Goal: Task Accomplishment & Management: Manage account settings

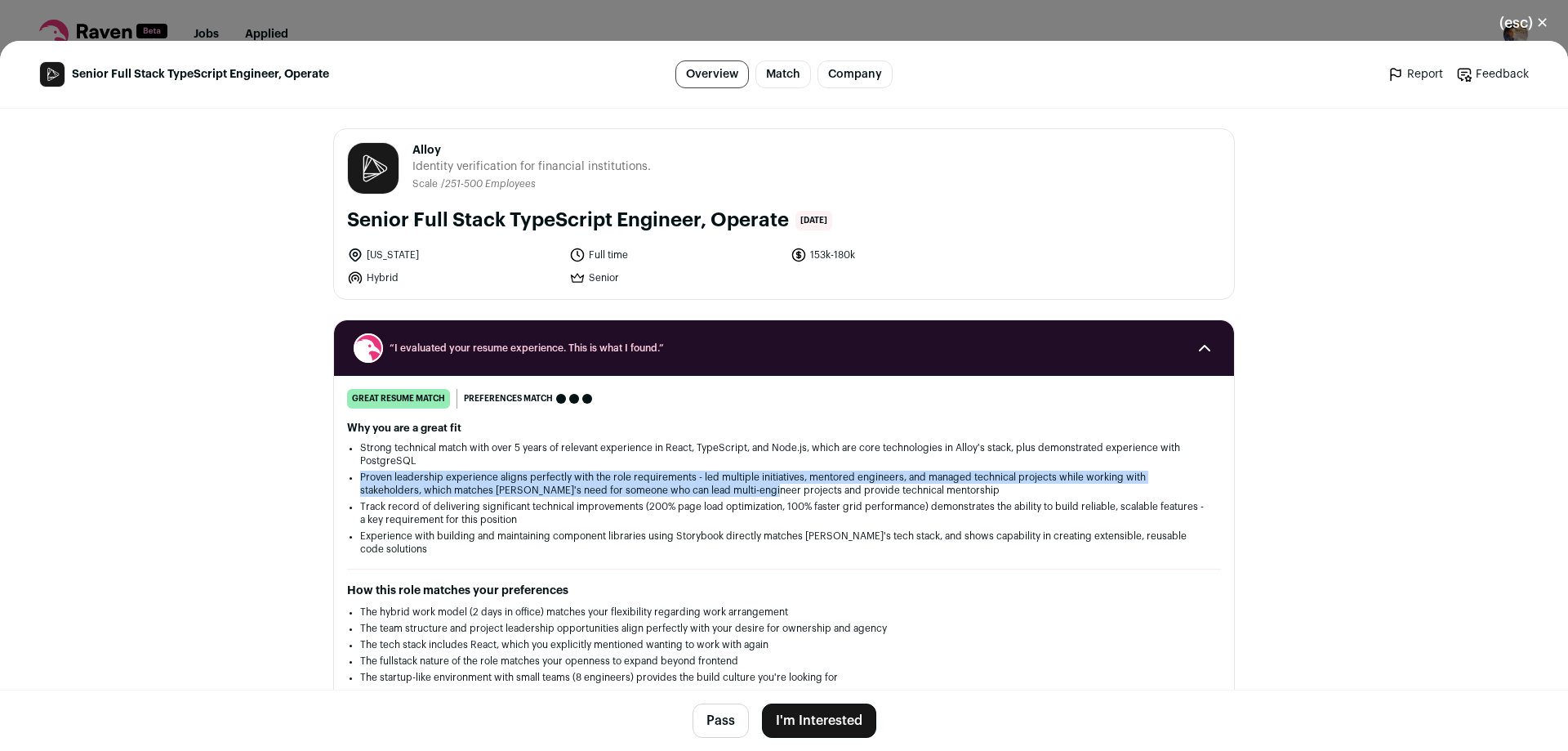
drag, startPoint x: 694, startPoint y: 487, endPoint x: 694, endPoint y: 495, distance: 8.0
click at [694, 494] on ul "Strong technical match with over 5 years of relevant experience in React, TypeS…" at bounding box center [784, 498] width 848 height 114
click at [694, 495] on li "Proven leadership experience aligns perfectly with the role requirements - led …" at bounding box center [784, 484] width 848 height 26
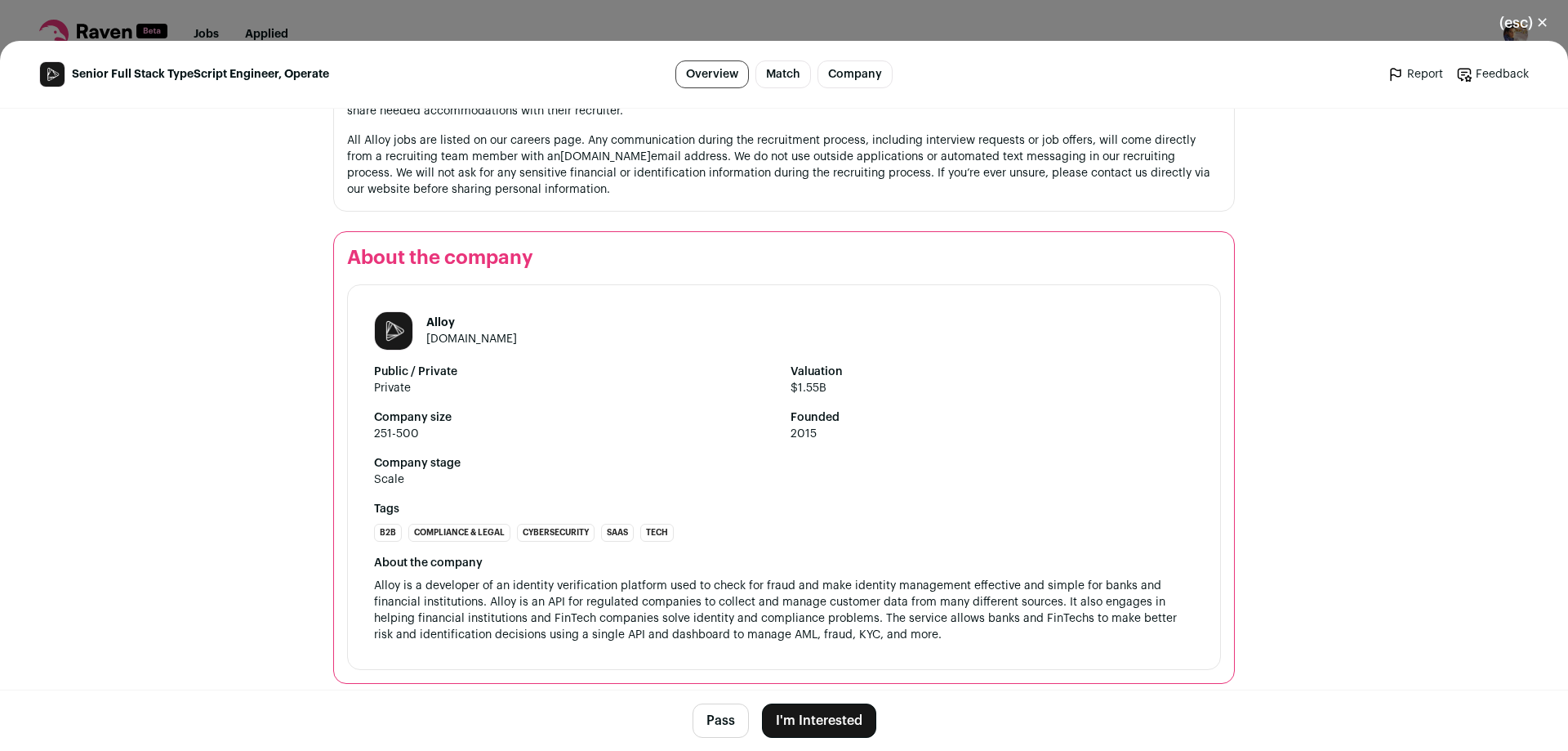
scroll to position [2611, 0]
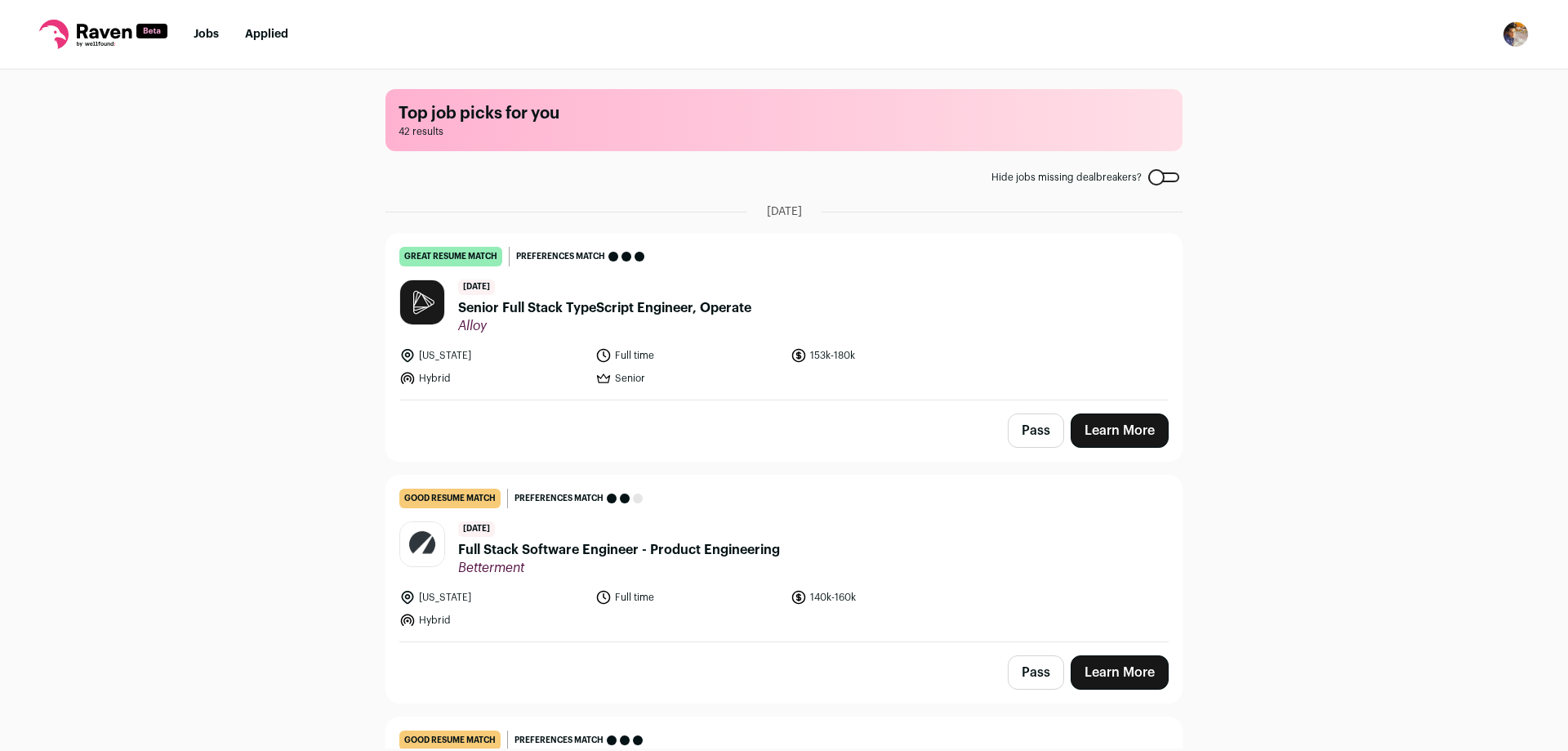
scroll to position [2534, 0]
